Goal: Check status: Check status

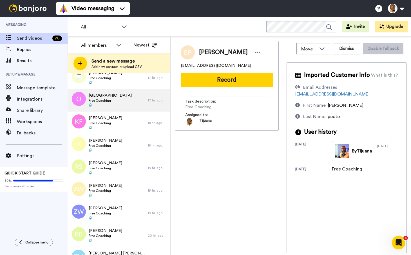
scroll to position [392, 0]
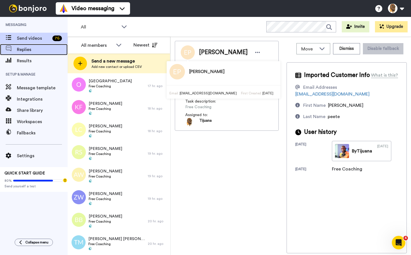
click at [38, 51] on span "Replies" at bounding box center [42, 49] width 51 height 7
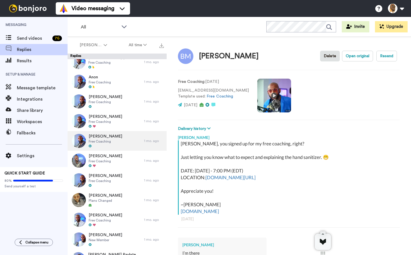
scroll to position [309, 0]
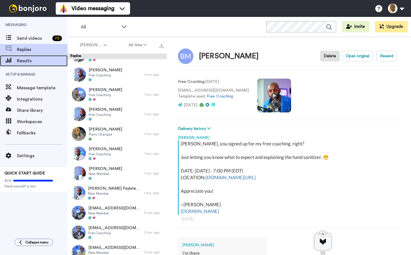
click at [36, 63] on span "Results" at bounding box center [42, 60] width 51 height 7
